Goal: Find specific page/section: Find specific page/section

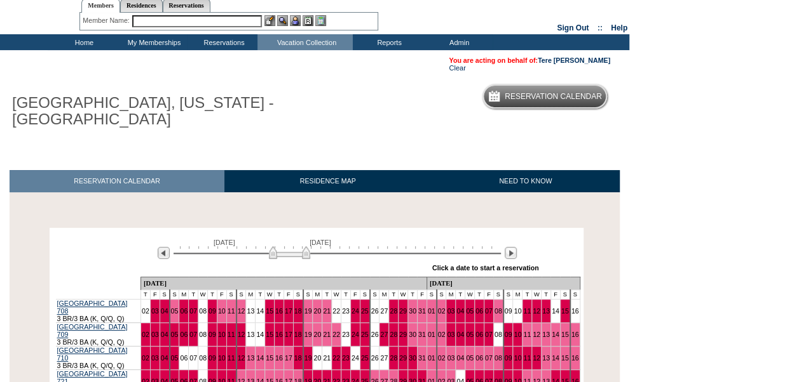
scroll to position [64, 0]
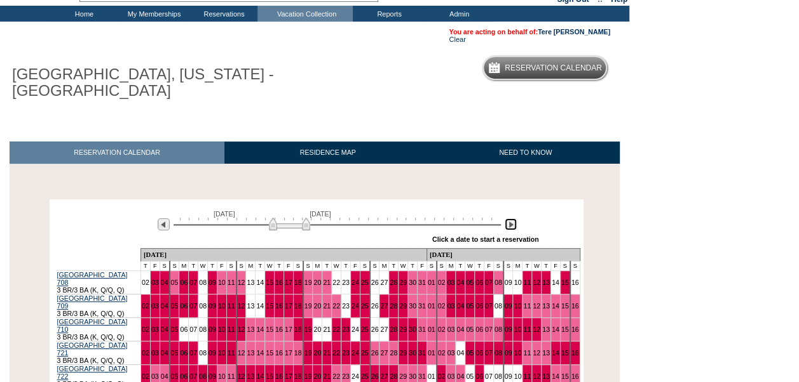
click at [511, 227] on img at bounding box center [510, 225] width 12 height 12
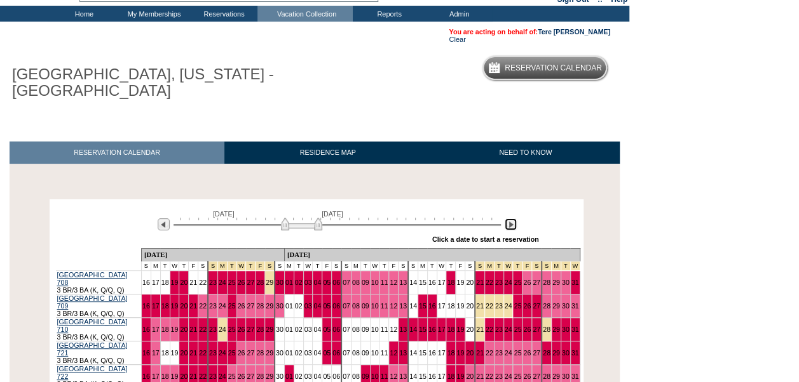
click at [511, 227] on img at bounding box center [510, 225] width 12 height 12
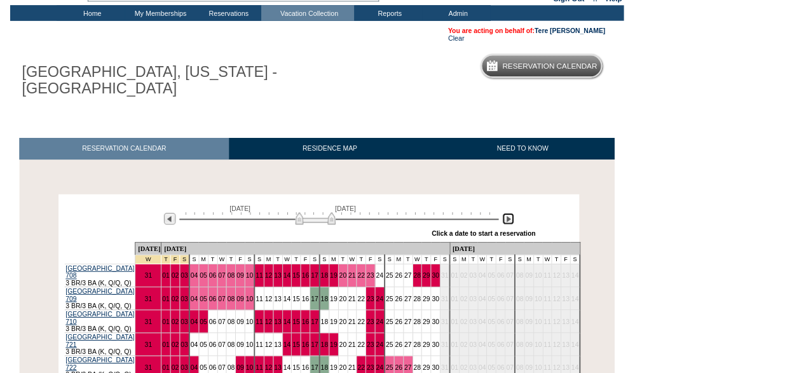
scroll to position [0, 0]
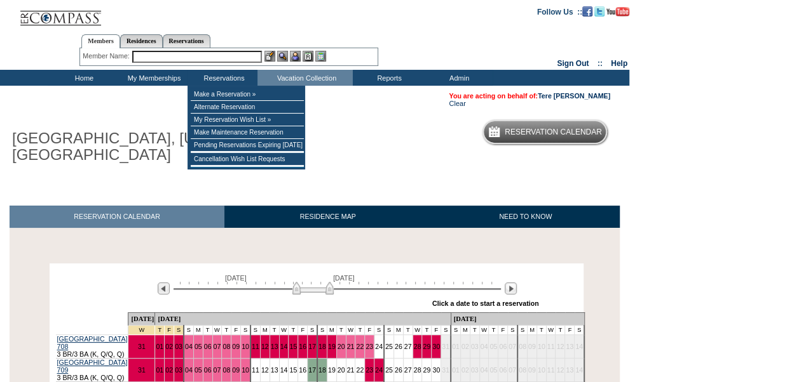
click at [186, 56] on input "text" at bounding box center [197, 57] width 130 height 12
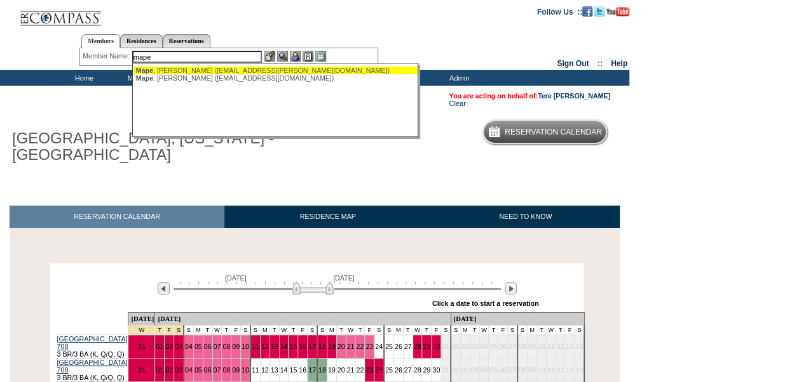
click at [184, 72] on div "Mape , Alicia (amape@cox.net)" at bounding box center [276, 71] width 280 height 8
type input "Mape, Alicia (amape@cox.net)"
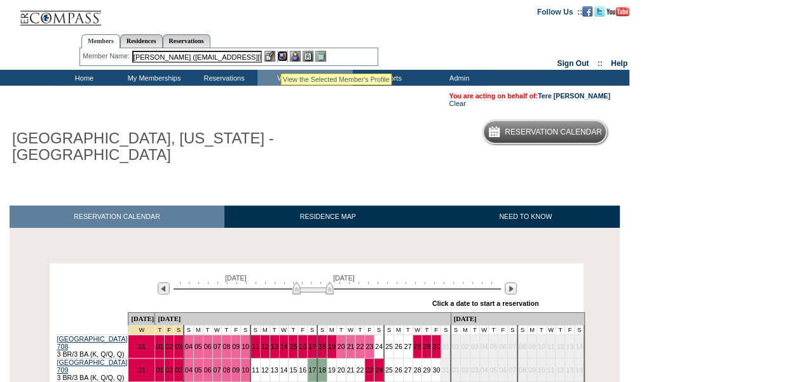
click at [281, 58] on img at bounding box center [282, 56] width 11 height 11
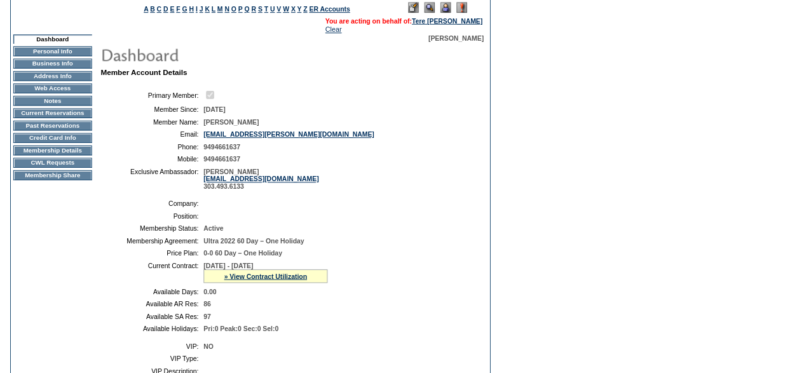
scroll to position [14, 0]
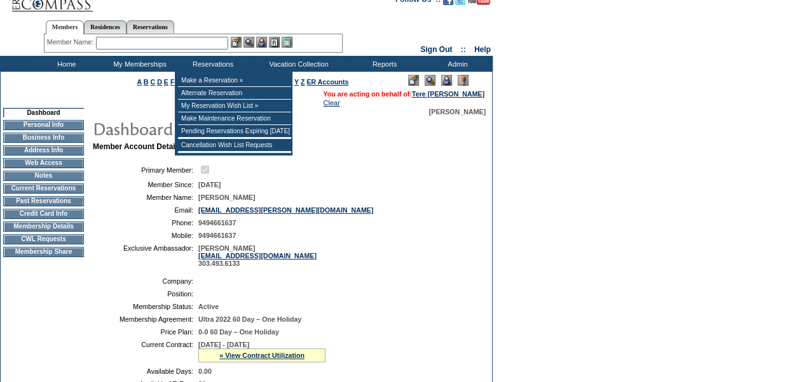
click at [191, 43] on input "text" at bounding box center [162, 43] width 132 height 13
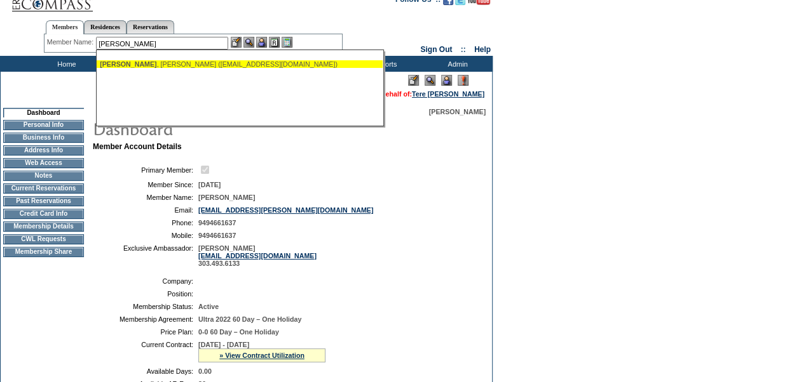
click at [187, 64] on div "[PERSON_NAME] ([EMAIL_ADDRESS][DOMAIN_NAME])" at bounding box center [240, 64] width 280 height 8
type input "[PERSON_NAME] ([EMAIL_ADDRESS][DOMAIN_NAME])"
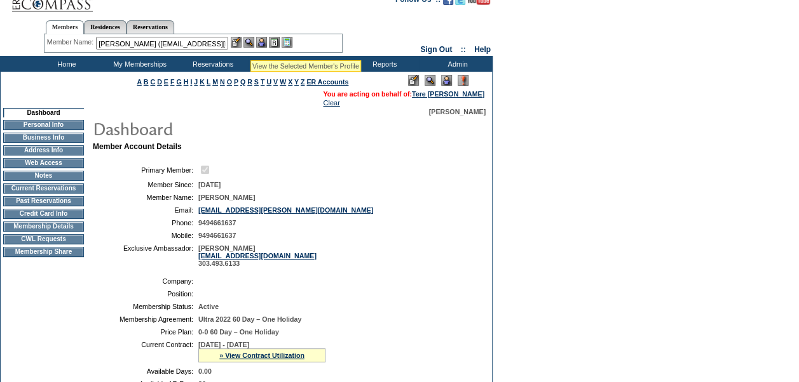
click at [250, 44] on img at bounding box center [248, 42] width 11 height 11
